Goal: Complete application form

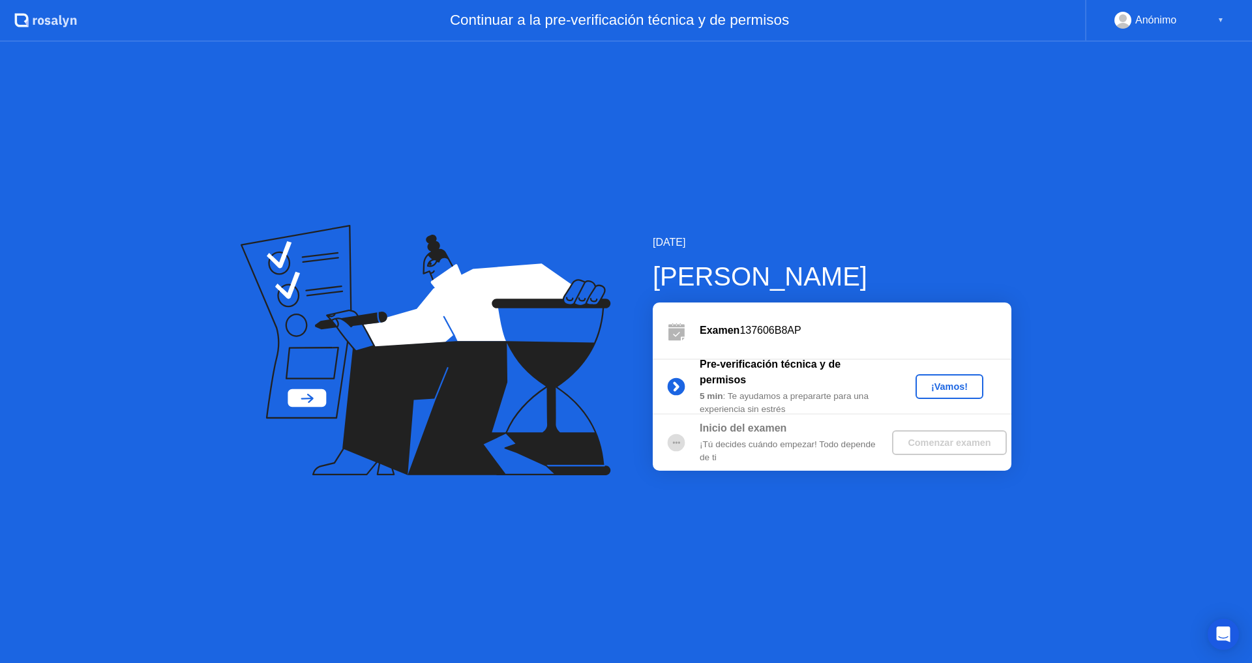
click at [952, 392] on div "¡Vamos!" at bounding box center [949, 386] width 57 height 10
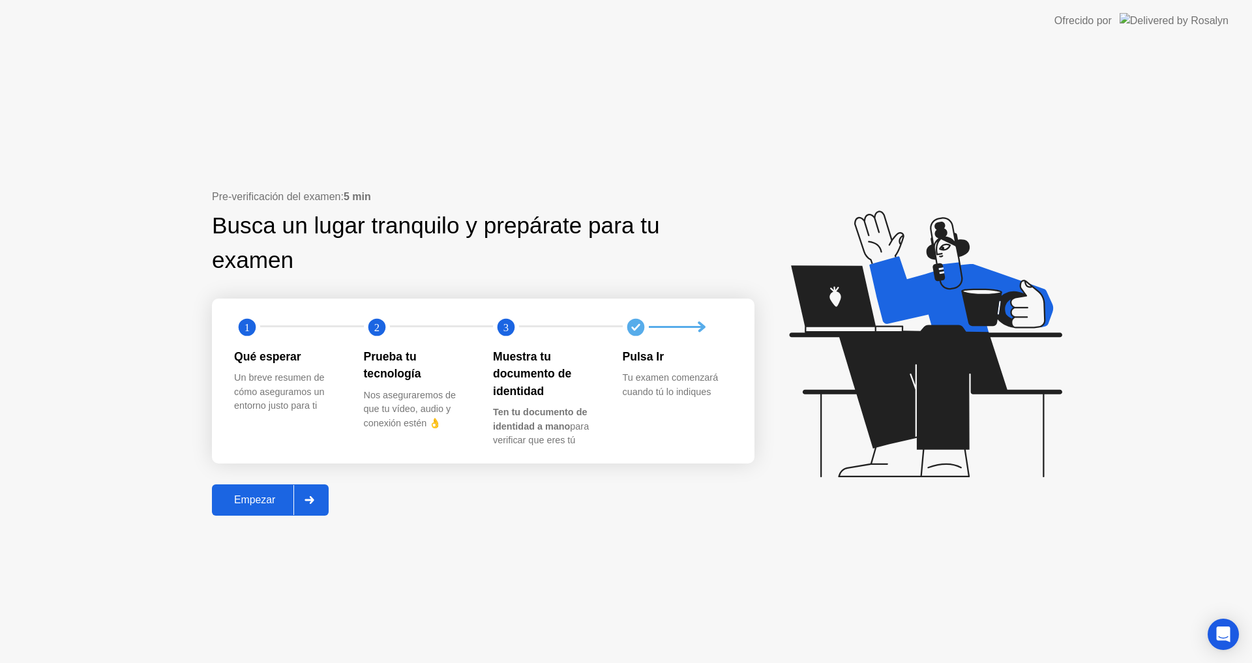
click at [259, 499] on div "Empezar" at bounding box center [255, 500] width 78 height 12
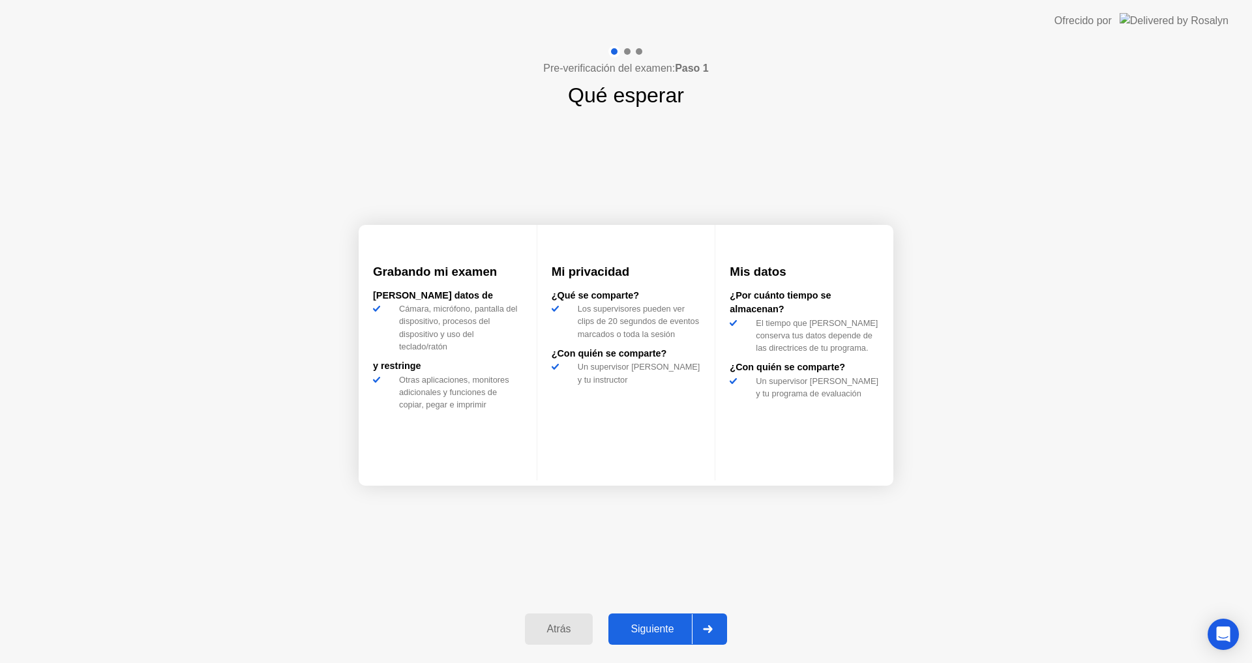
click at [650, 630] on div "Siguiente" at bounding box center [652, 629] width 80 height 12
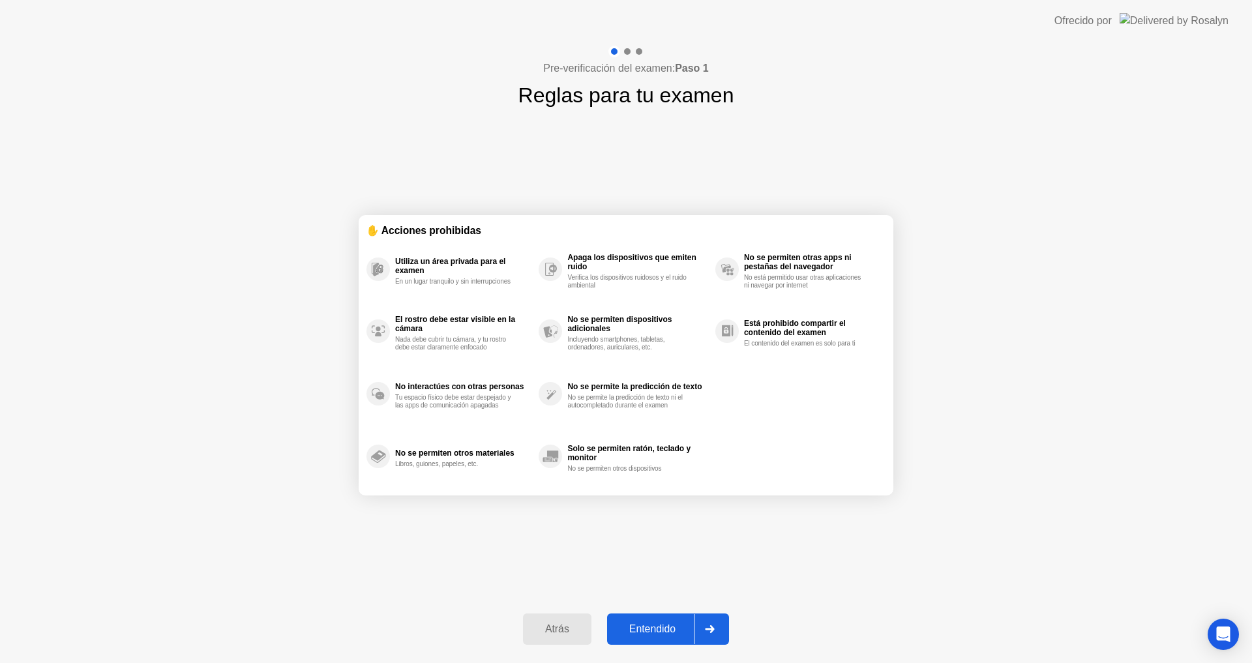
click at [655, 630] on div "Entendido" at bounding box center [652, 629] width 83 height 12
select select "**********"
select select "*******"
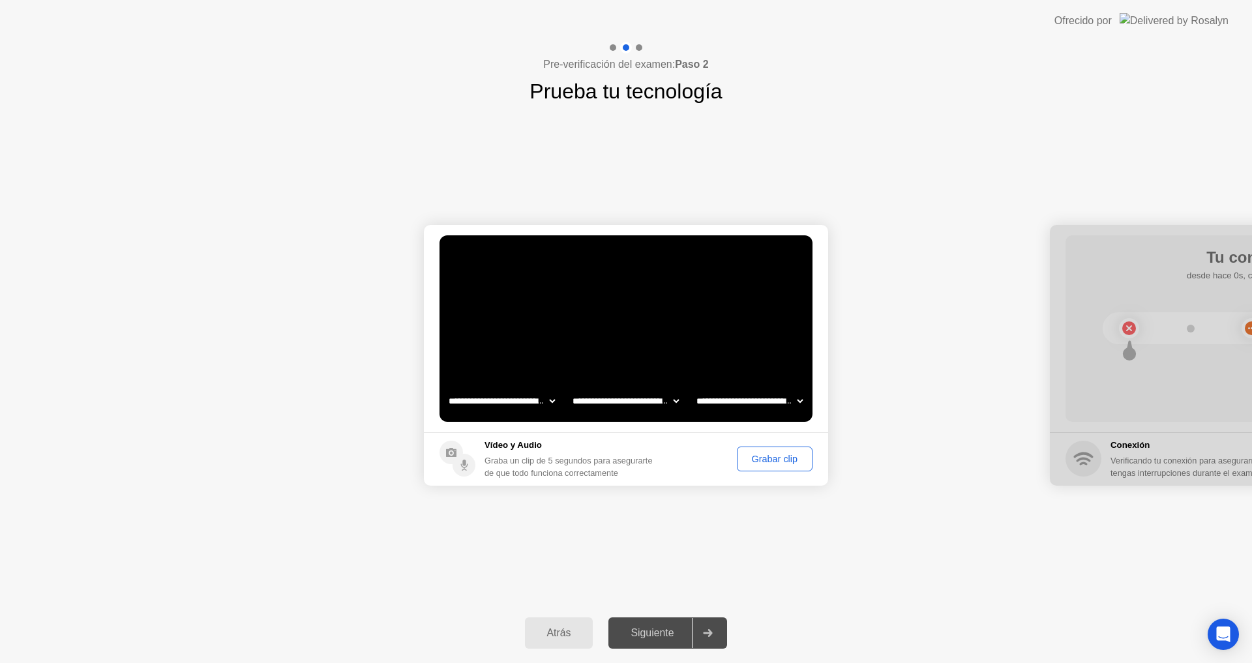
click at [668, 402] on select "**********" at bounding box center [625, 401] width 111 height 26
click at [756, 405] on select "**********" at bounding box center [749, 401] width 111 height 26
click at [748, 462] on div "Grabar clip" at bounding box center [774, 459] width 66 height 10
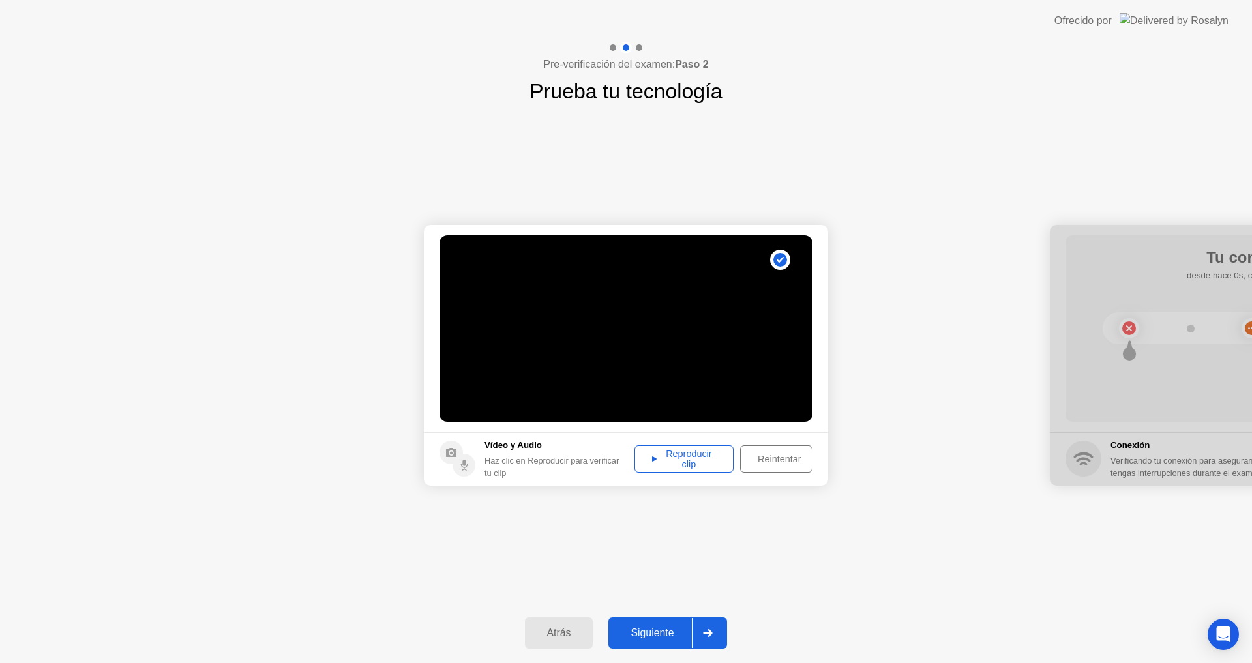
click at [679, 459] on div "Reproducir clip" at bounding box center [684, 459] width 90 height 21
click at [645, 631] on div "Siguiente" at bounding box center [652, 633] width 80 height 12
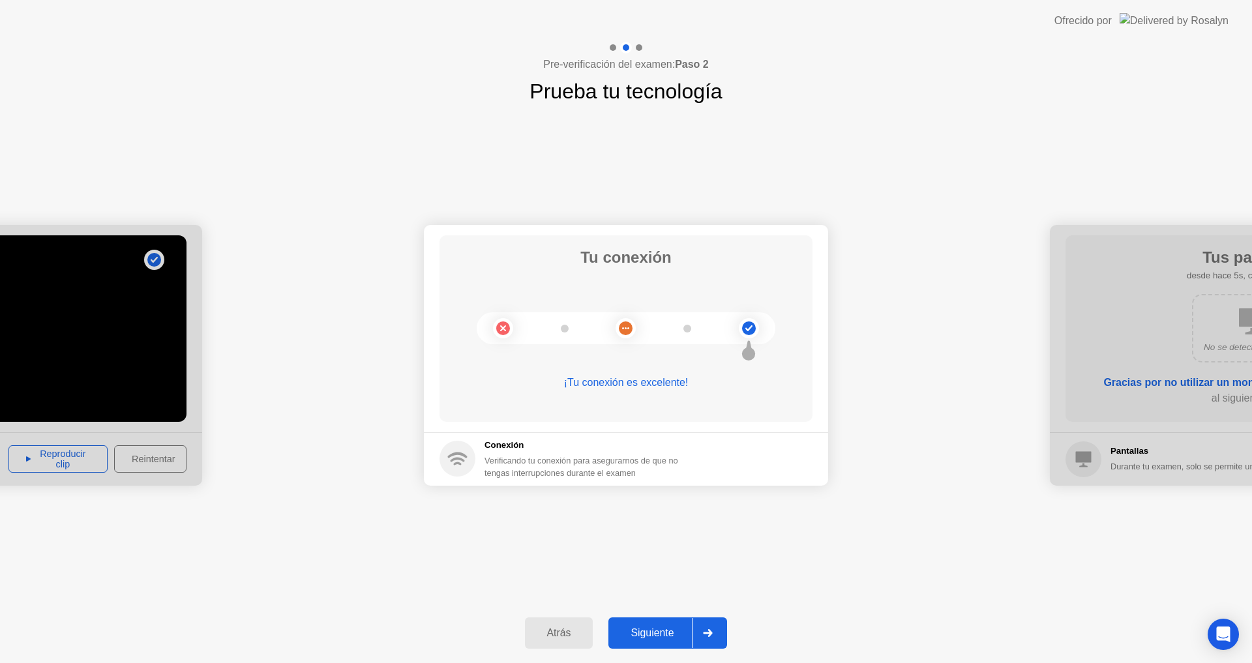
click at [641, 629] on div "Siguiente" at bounding box center [652, 633] width 80 height 12
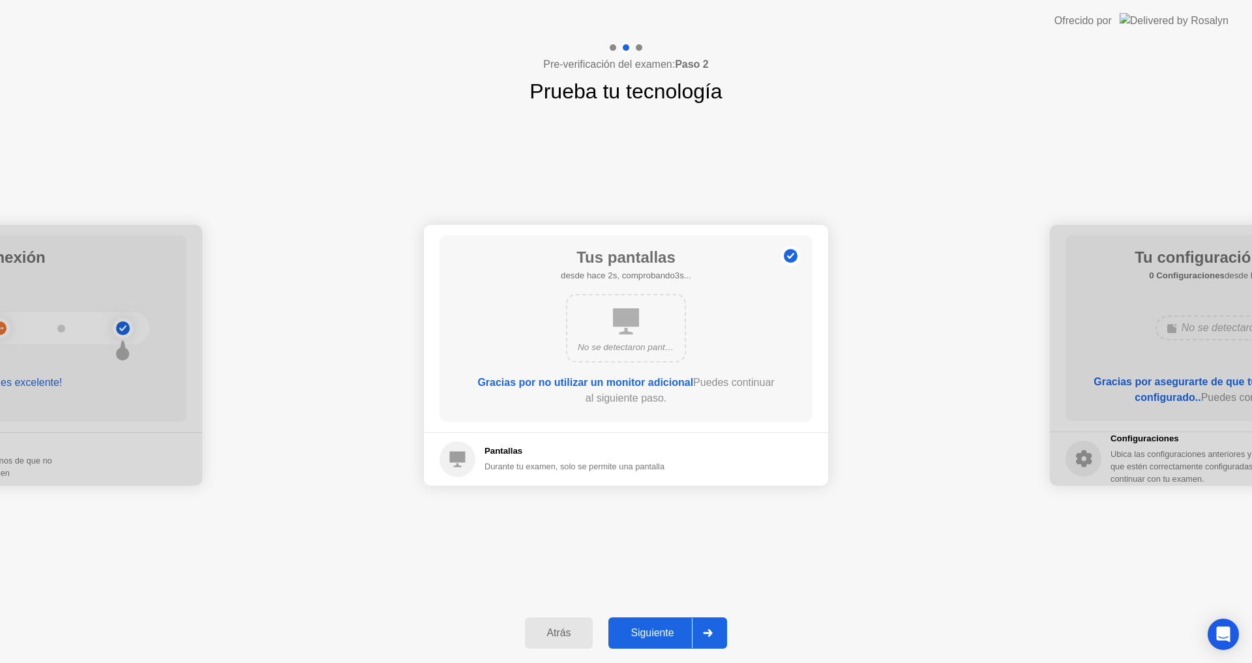
click at [645, 630] on div "Siguiente" at bounding box center [652, 633] width 80 height 12
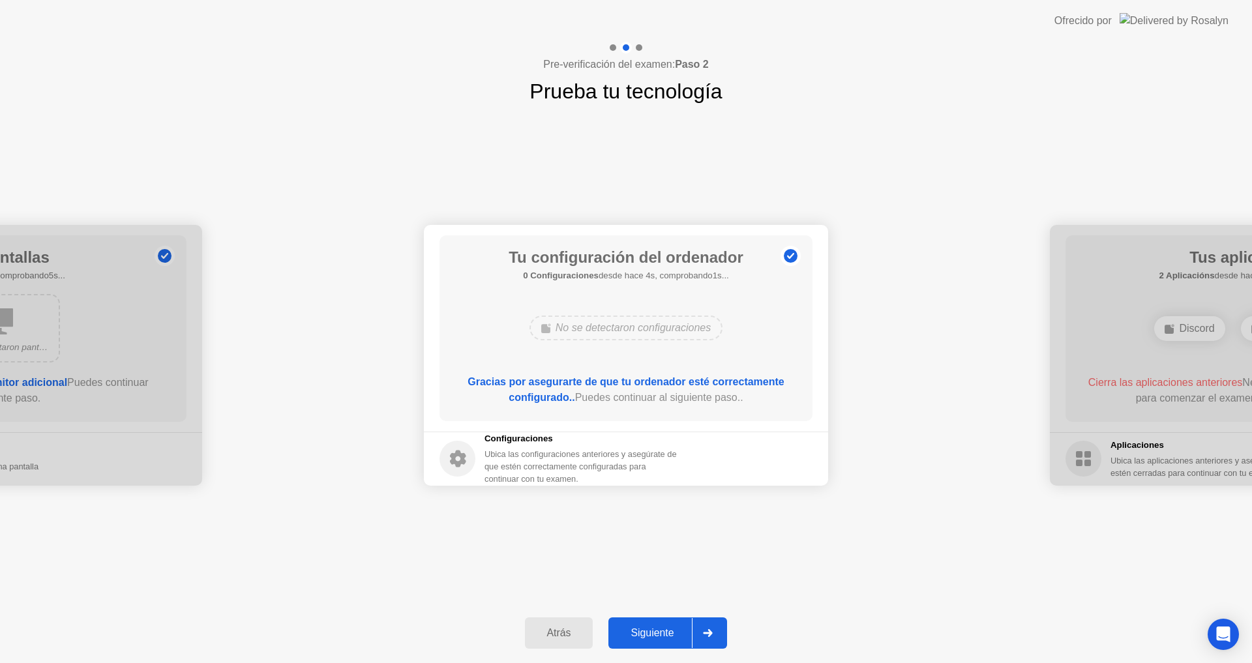
click at [668, 641] on button "Siguiente" at bounding box center [667, 632] width 119 height 31
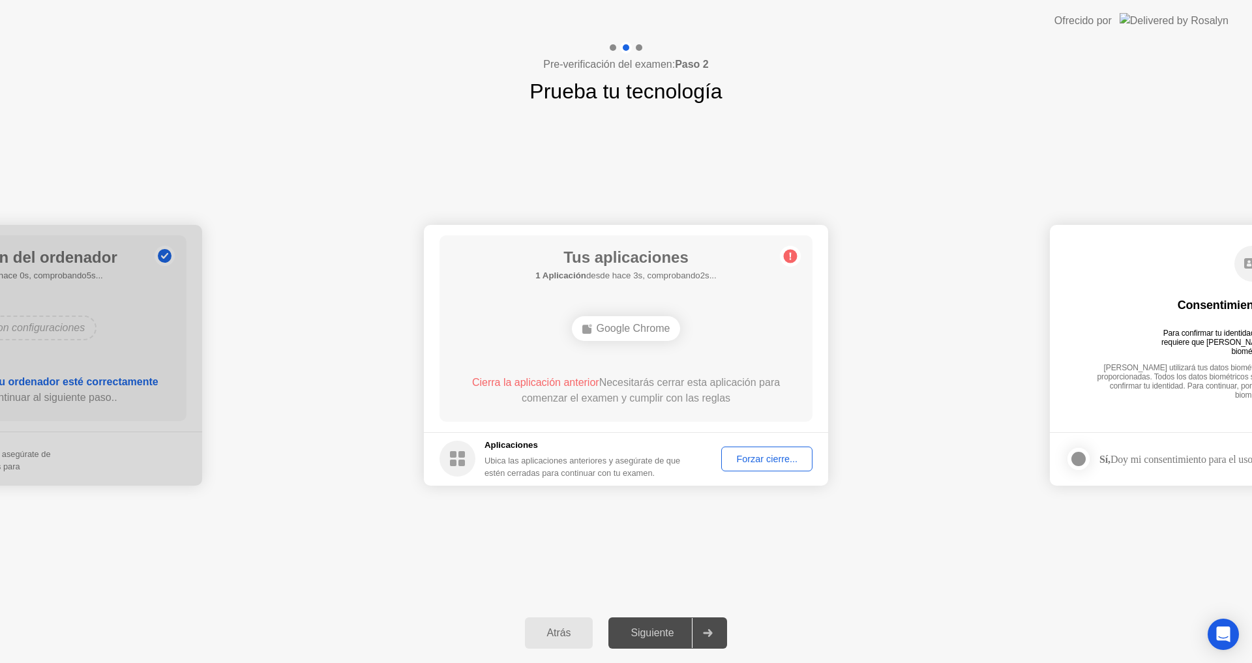
click at [689, 251] on h1 "Tus aplicaciones" at bounding box center [625, 257] width 181 height 23
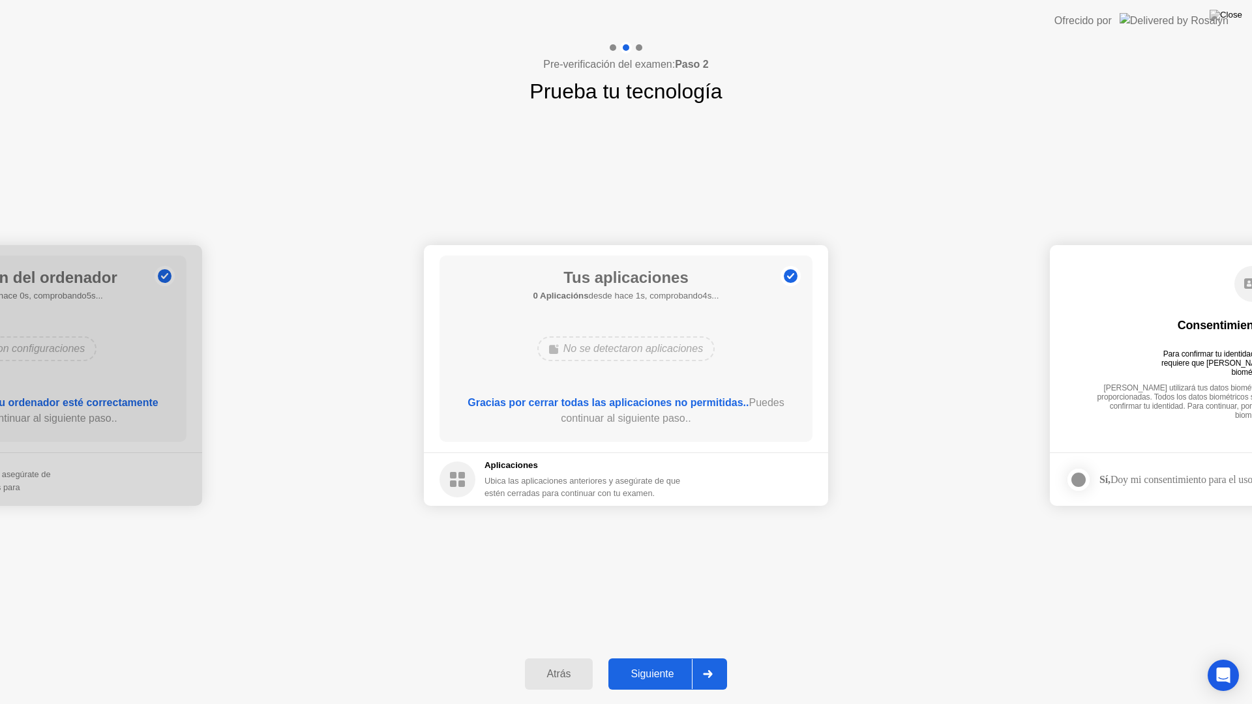
click at [651, 662] on button "Siguiente" at bounding box center [667, 673] width 119 height 31
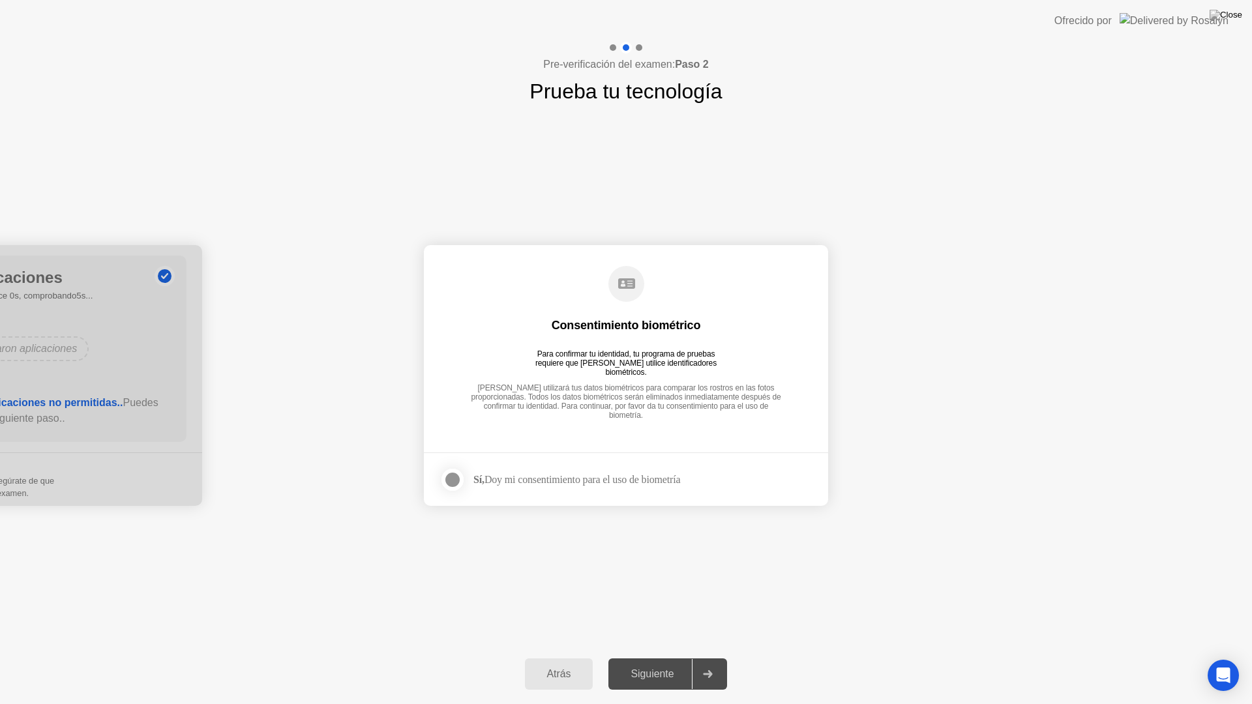
click at [449, 483] on div at bounding box center [453, 480] width 16 height 16
click at [639, 662] on div "Siguiente" at bounding box center [652, 674] width 80 height 12
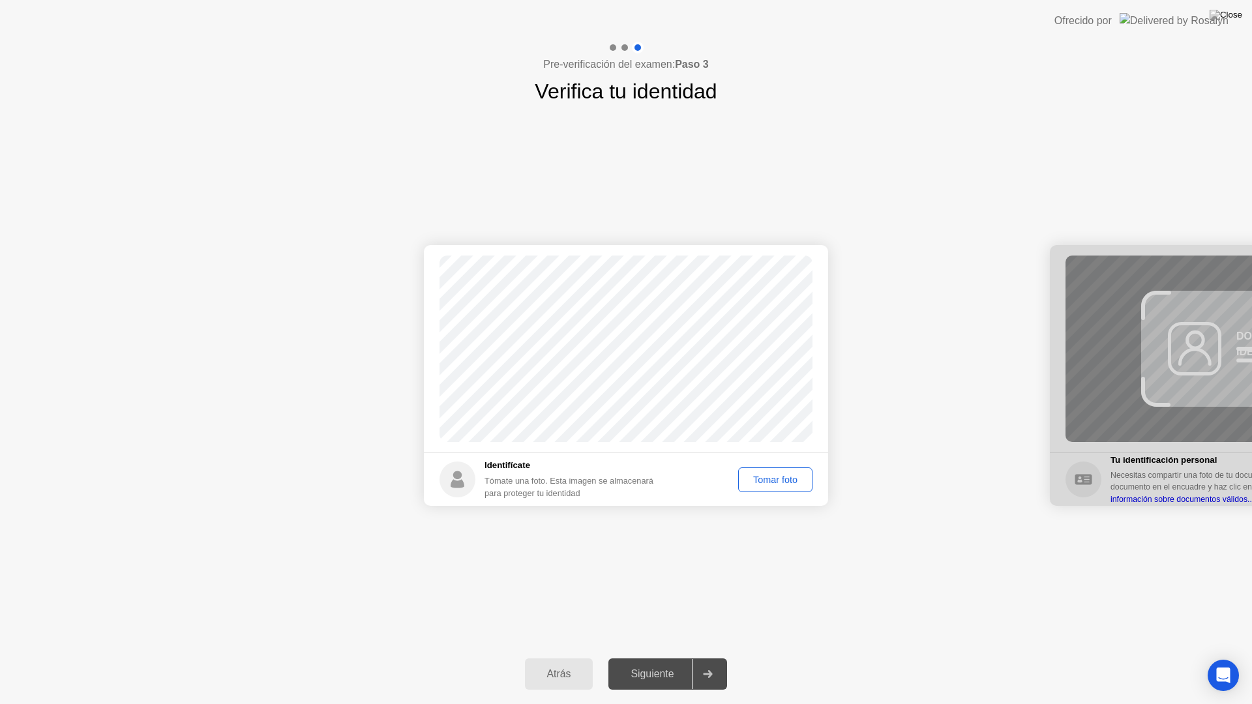
click at [759, 477] on div "Tomar foto" at bounding box center [775, 480] width 65 height 10
click at [654, 662] on div "Siguiente" at bounding box center [652, 674] width 80 height 12
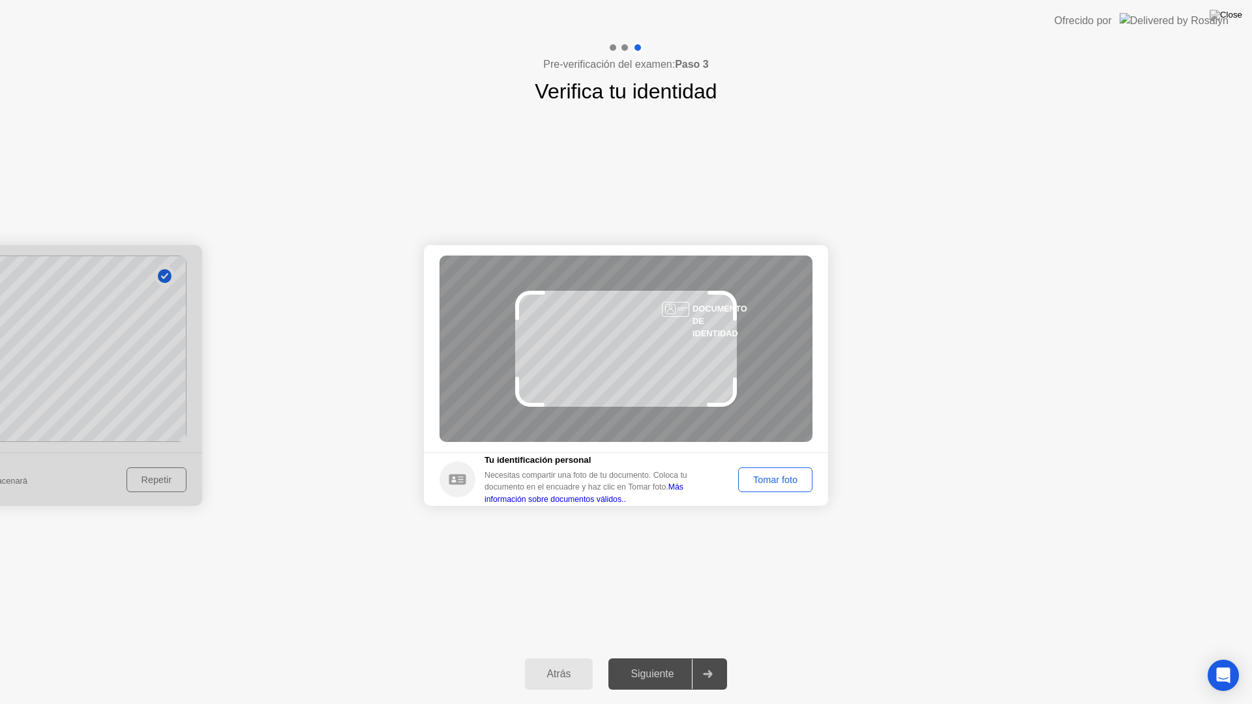
click at [765, 476] on div "Tomar foto" at bounding box center [775, 480] width 65 height 10
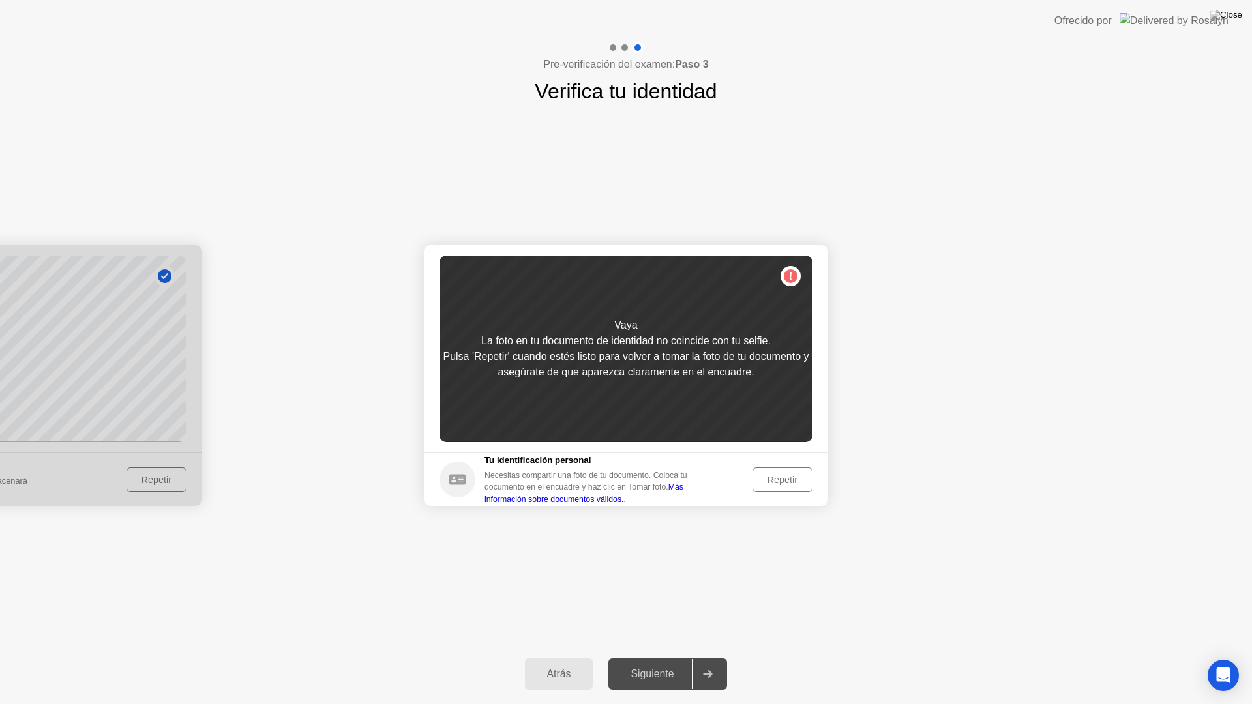
click at [765, 476] on div "Repetir" at bounding box center [782, 480] width 51 height 10
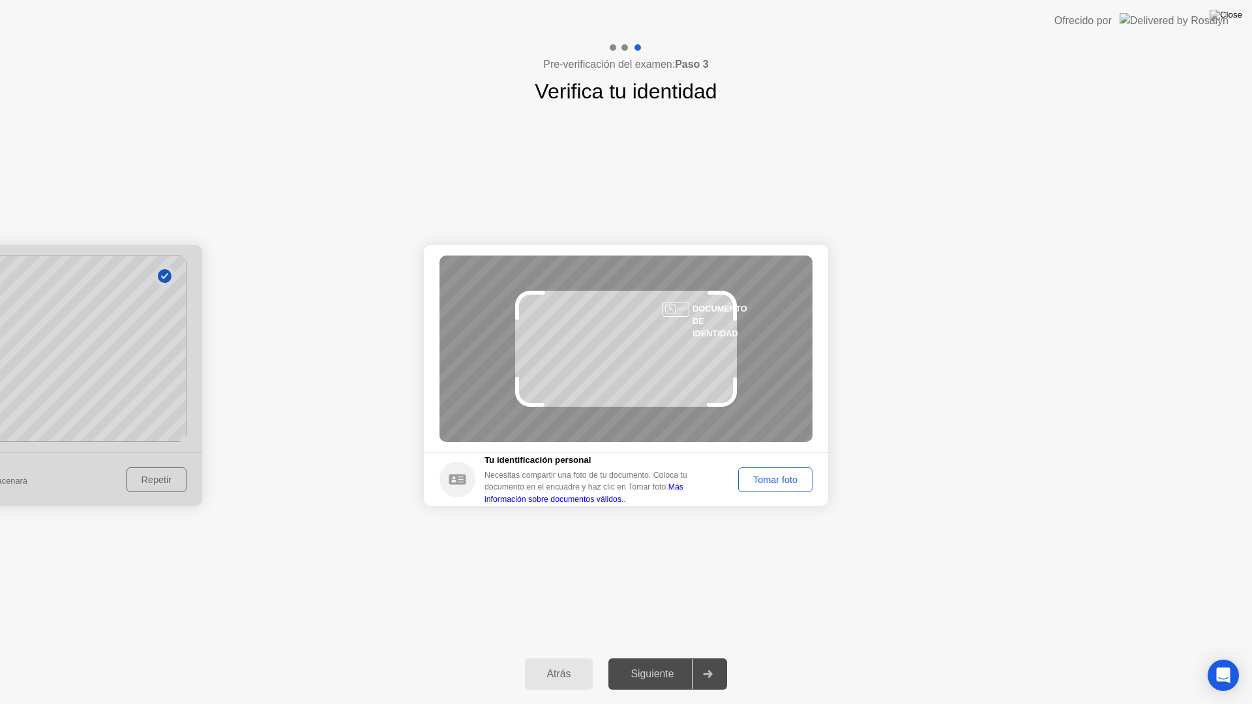
click at [765, 475] on div "Tomar foto" at bounding box center [775, 480] width 65 height 10
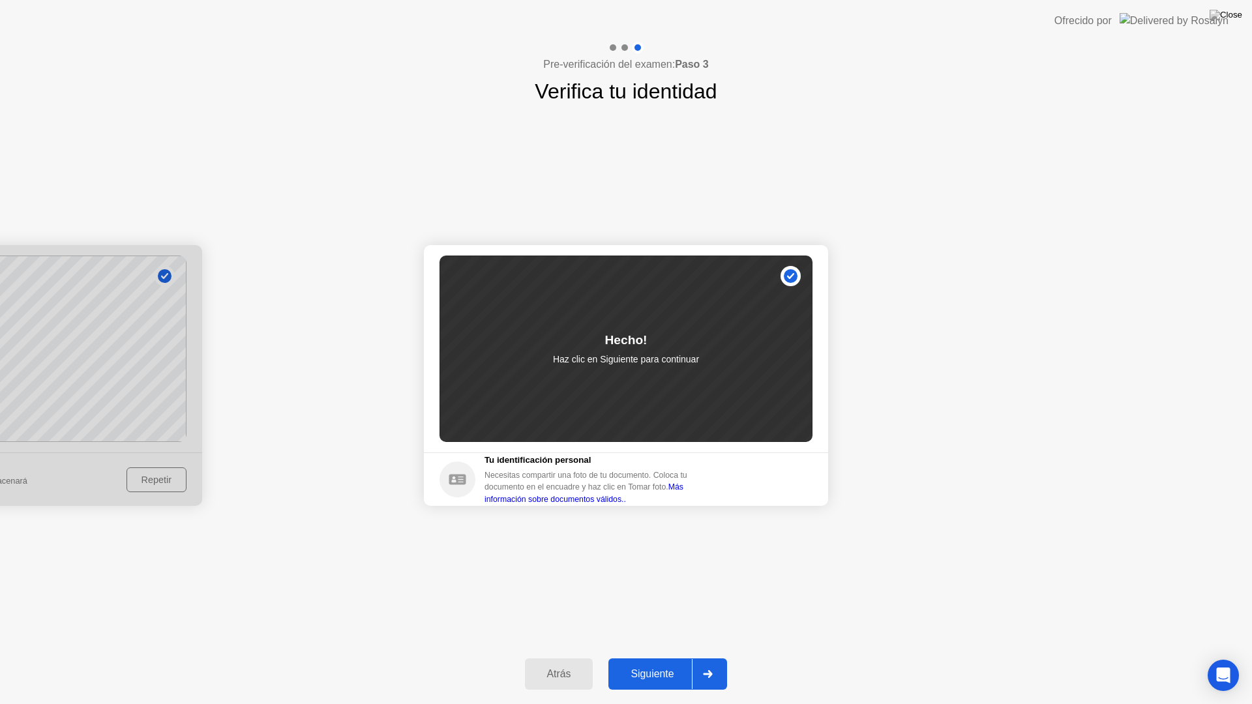
click at [653, 662] on button "Siguiente" at bounding box center [667, 673] width 119 height 31
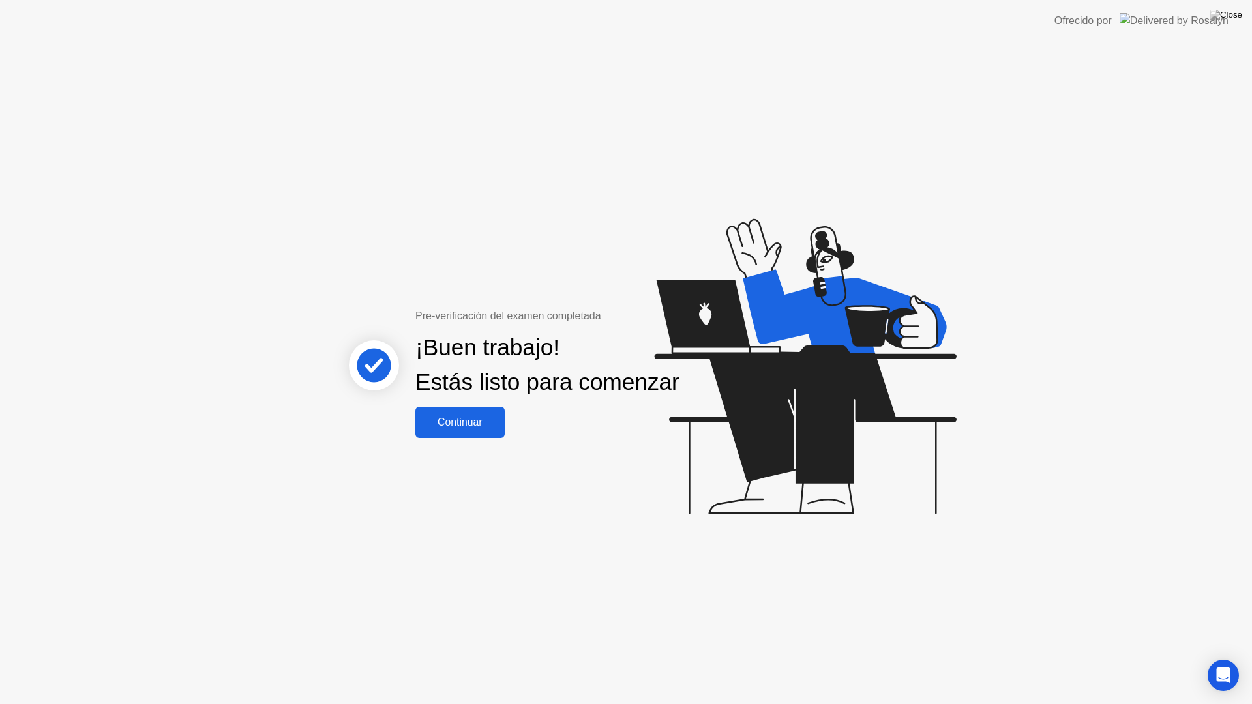
click at [475, 428] on div "Continuar" at bounding box center [459, 423] width 81 height 12
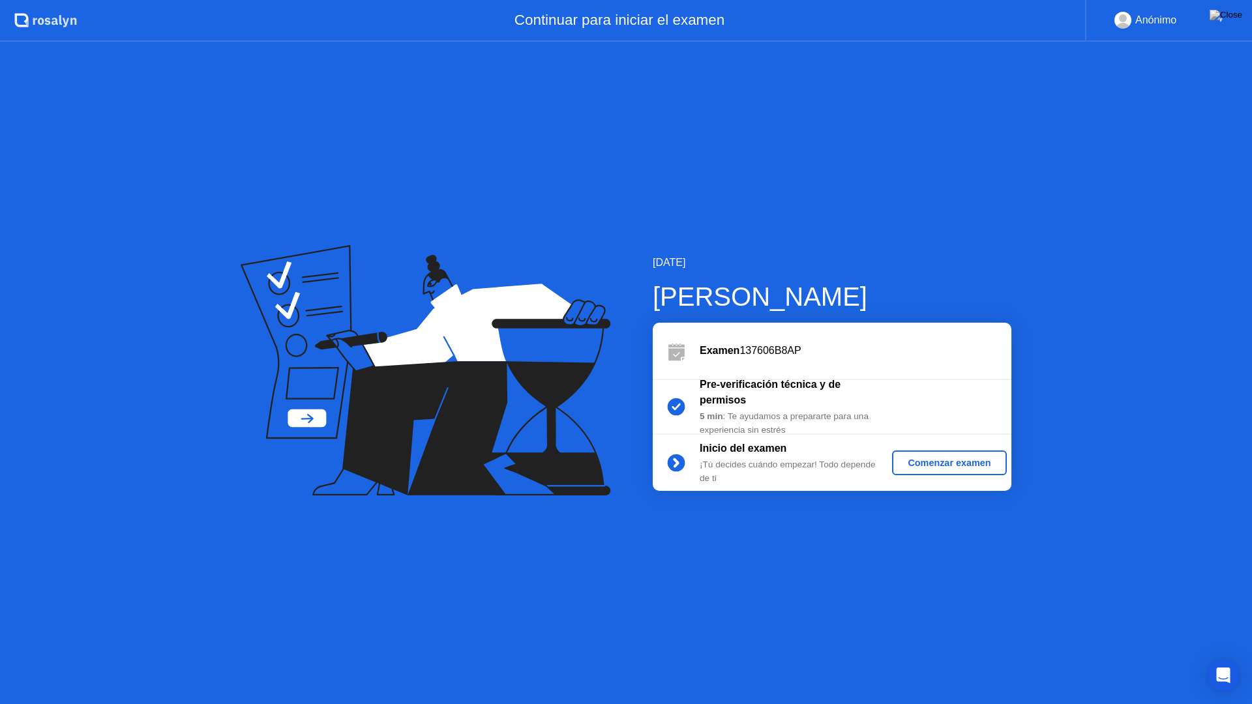
click at [944, 474] on button "Comenzar examen" at bounding box center [949, 462] width 114 height 25
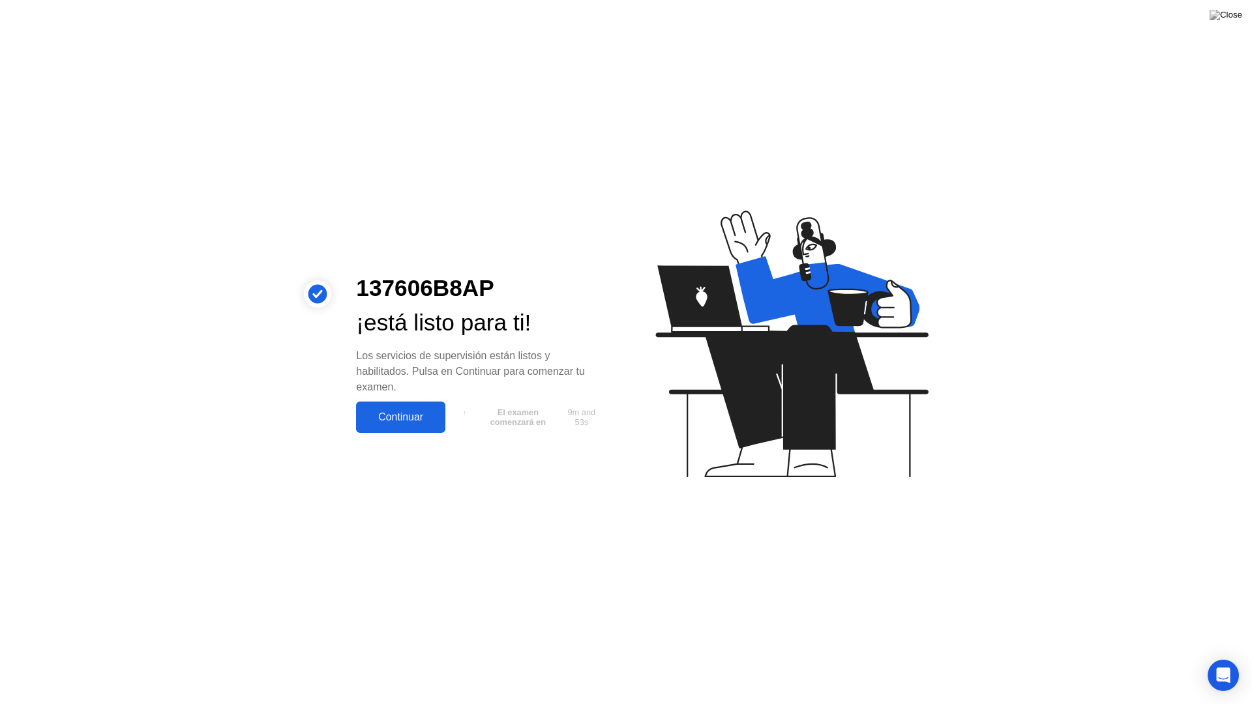
click at [423, 417] on div "Continuar" at bounding box center [400, 417] width 81 height 12
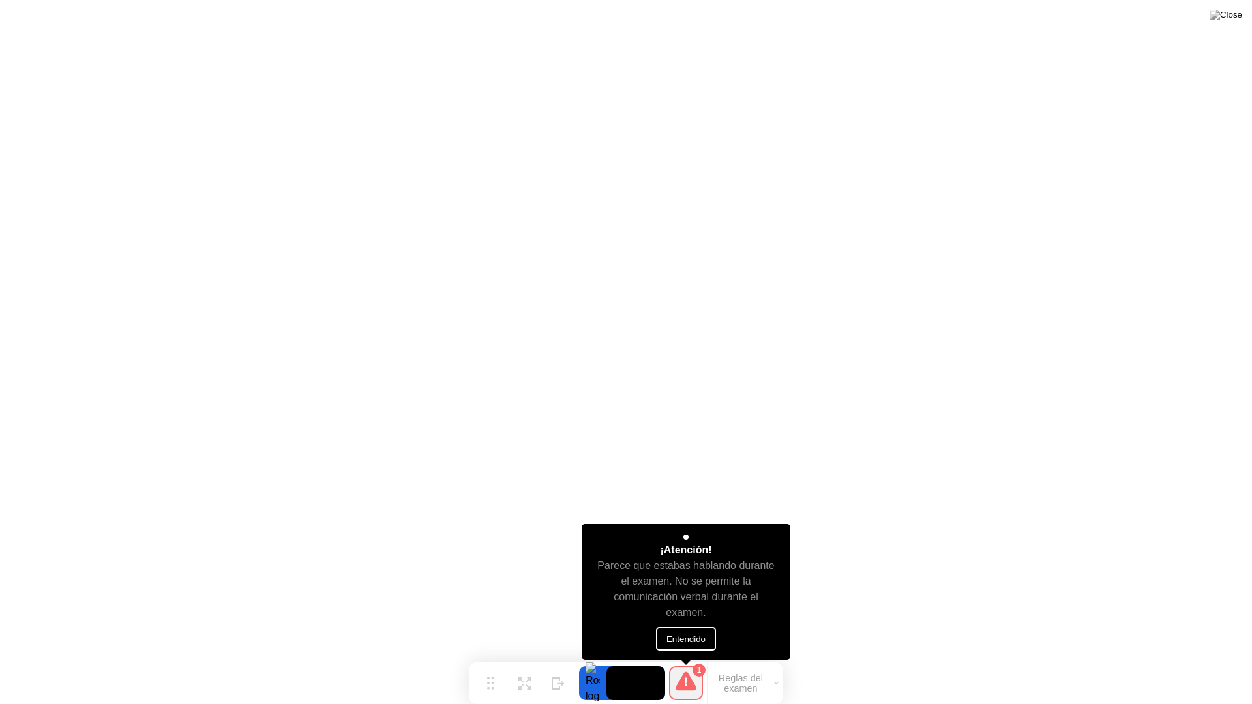
click at [705, 638] on button "Entendido" at bounding box center [686, 638] width 60 height 23
